Goal: Information Seeking & Learning: Learn about a topic

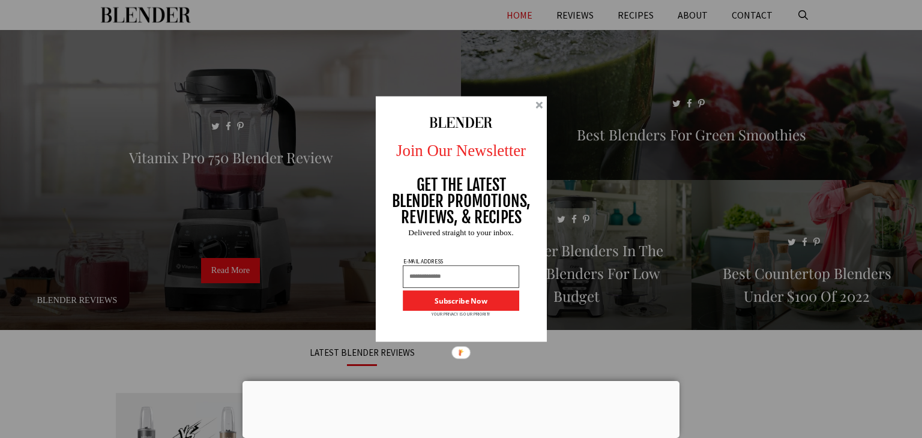
click at [537, 103] on div at bounding box center [538, 104] width 7 height 7
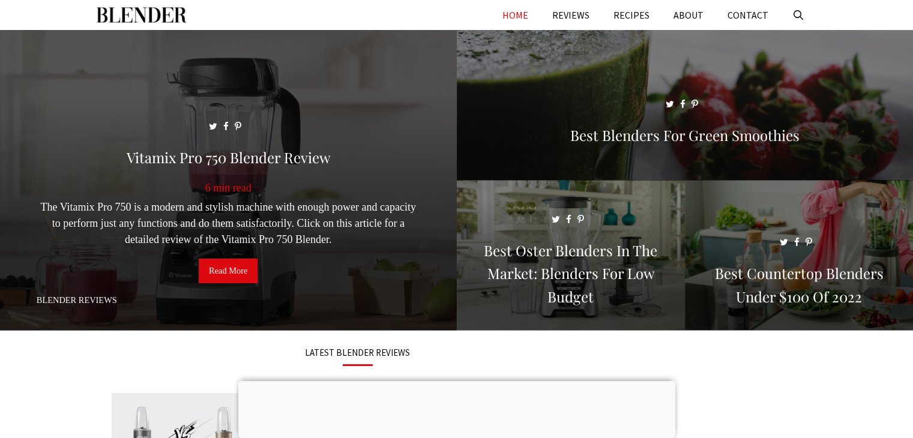
click at [297, 57] on span at bounding box center [228, 185] width 457 height 311
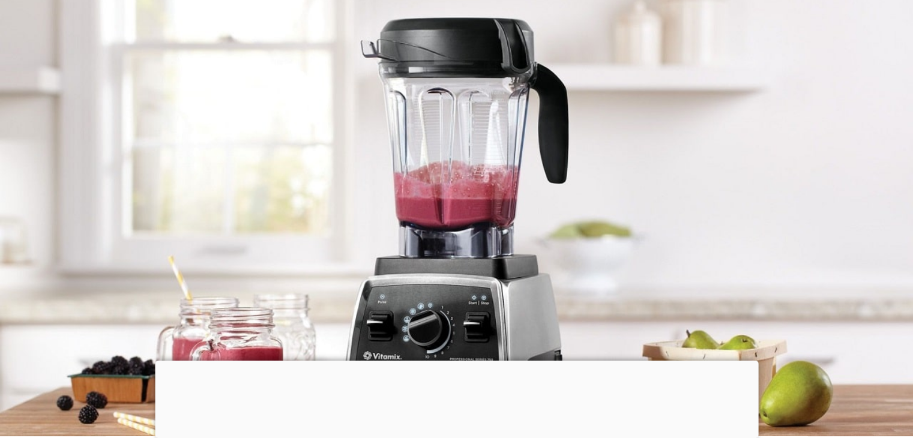
scroll to position [52, 0]
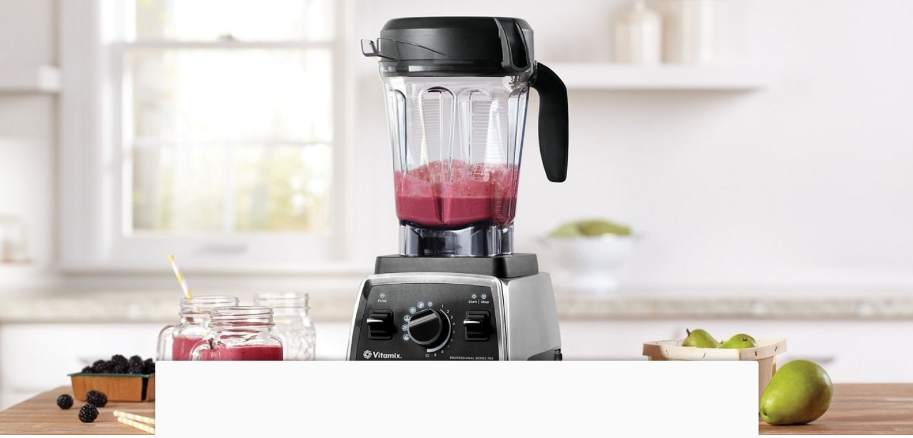
drag, startPoint x: 377, startPoint y: 103, endPoint x: 439, endPoint y: 189, distance: 106.1
click at [439, 189] on div at bounding box center [456, 206] width 913 height 457
drag, startPoint x: 439, startPoint y: 189, endPoint x: 319, endPoint y: 154, distance: 125.5
click at [319, 154] on div at bounding box center [456, 206] width 913 height 457
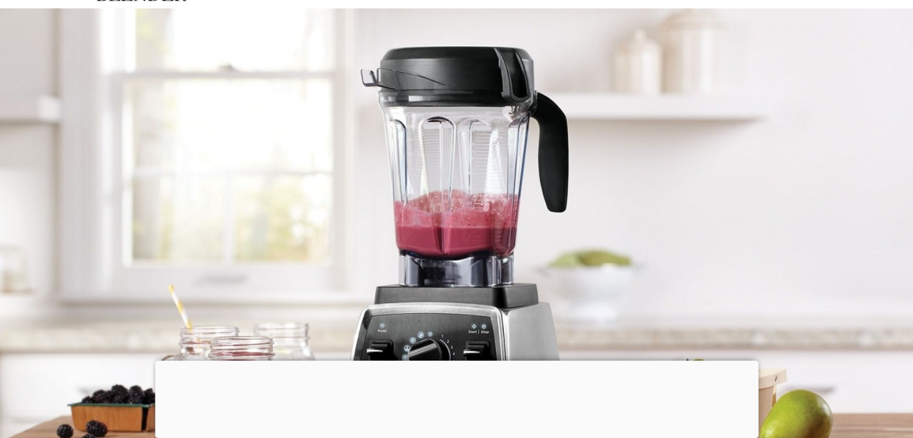
scroll to position [0, 0]
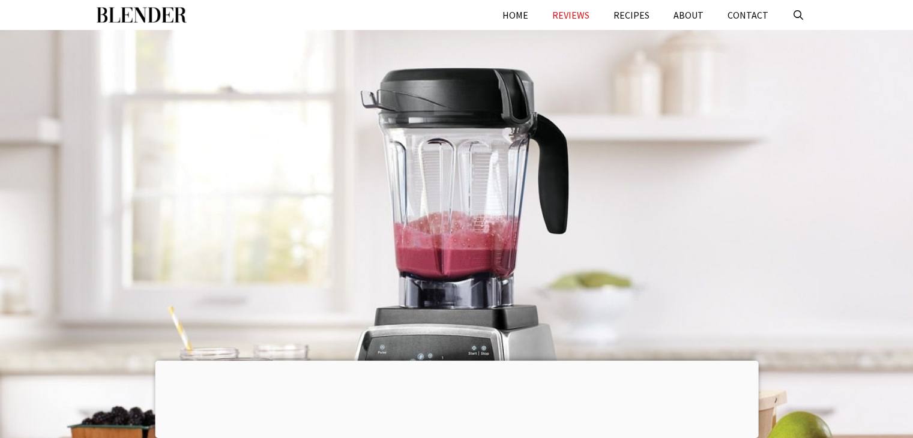
click at [154, 22] on img "Primary" at bounding box center [142, 15] width 90 height 30
